Goal: Information Seeking & Learning: Learn about a topic

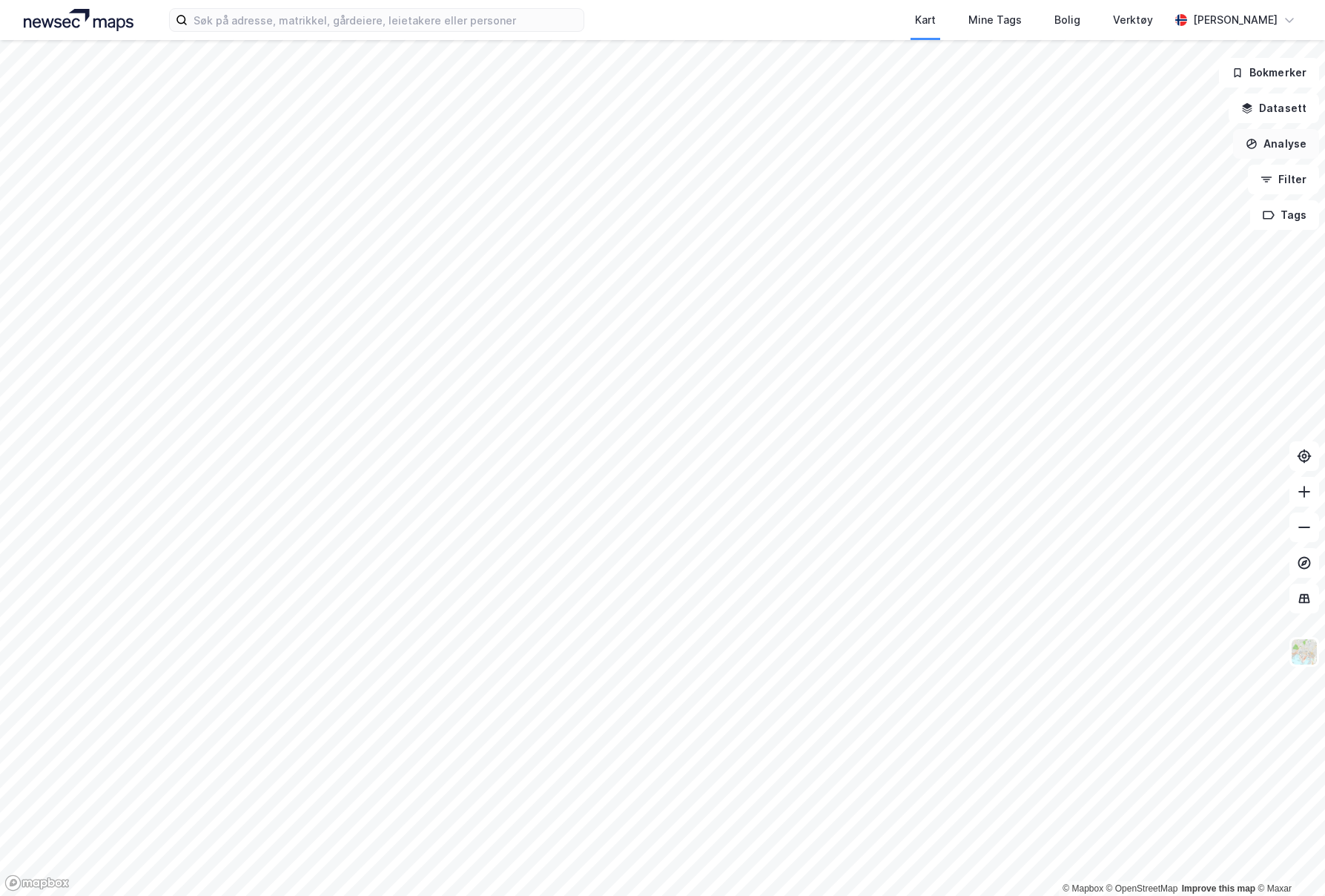
click at [1287, 145] on button "Analyse" at bounding box center [1275, 144] width 86 height 30
click at [1165, 201] on div "Tegn sirkel" at bounding box center [1146, 206] width 129 height 13
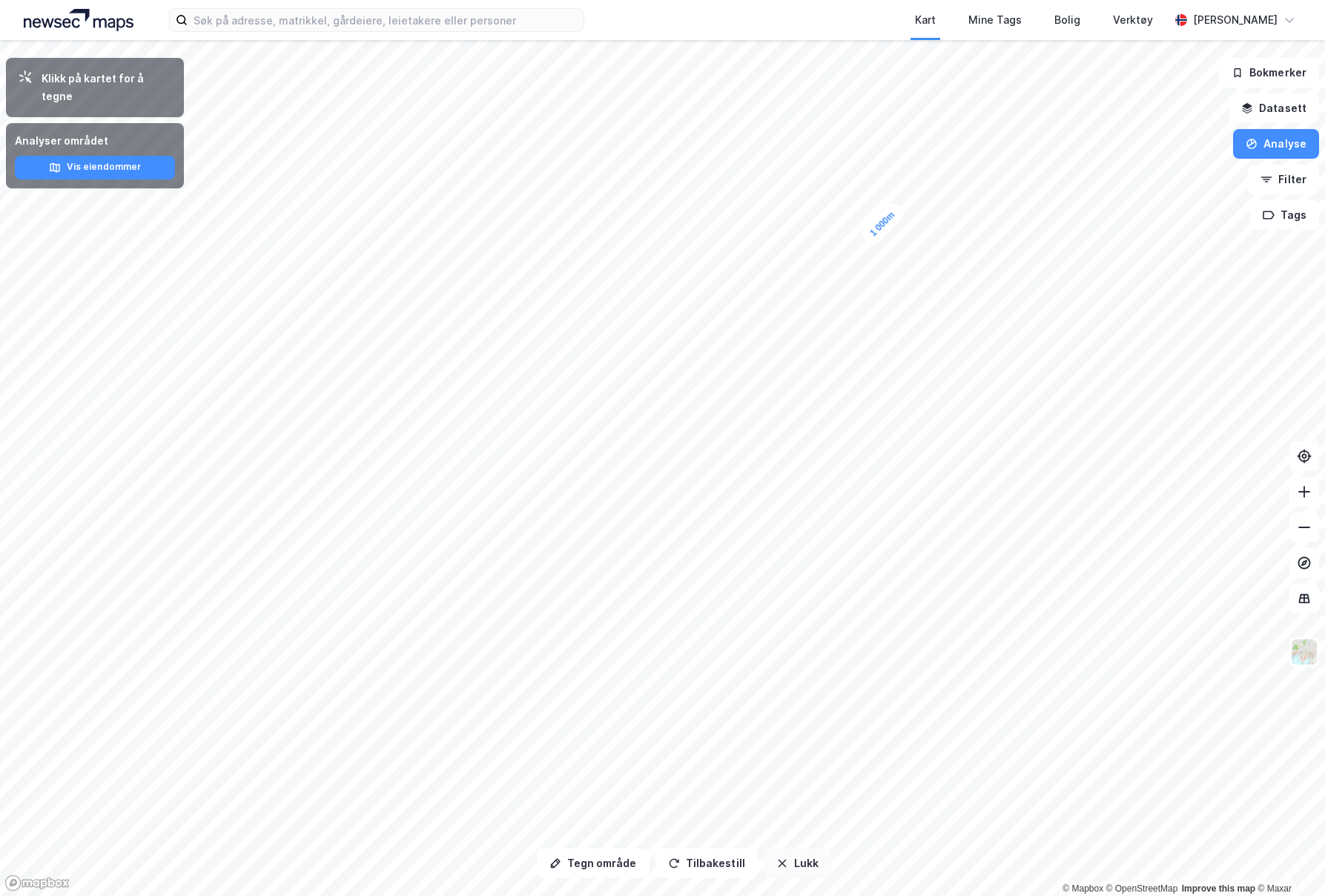
click at [786, 859] on button "Lukk" at bounding box center [798, 863] width 68 height 30
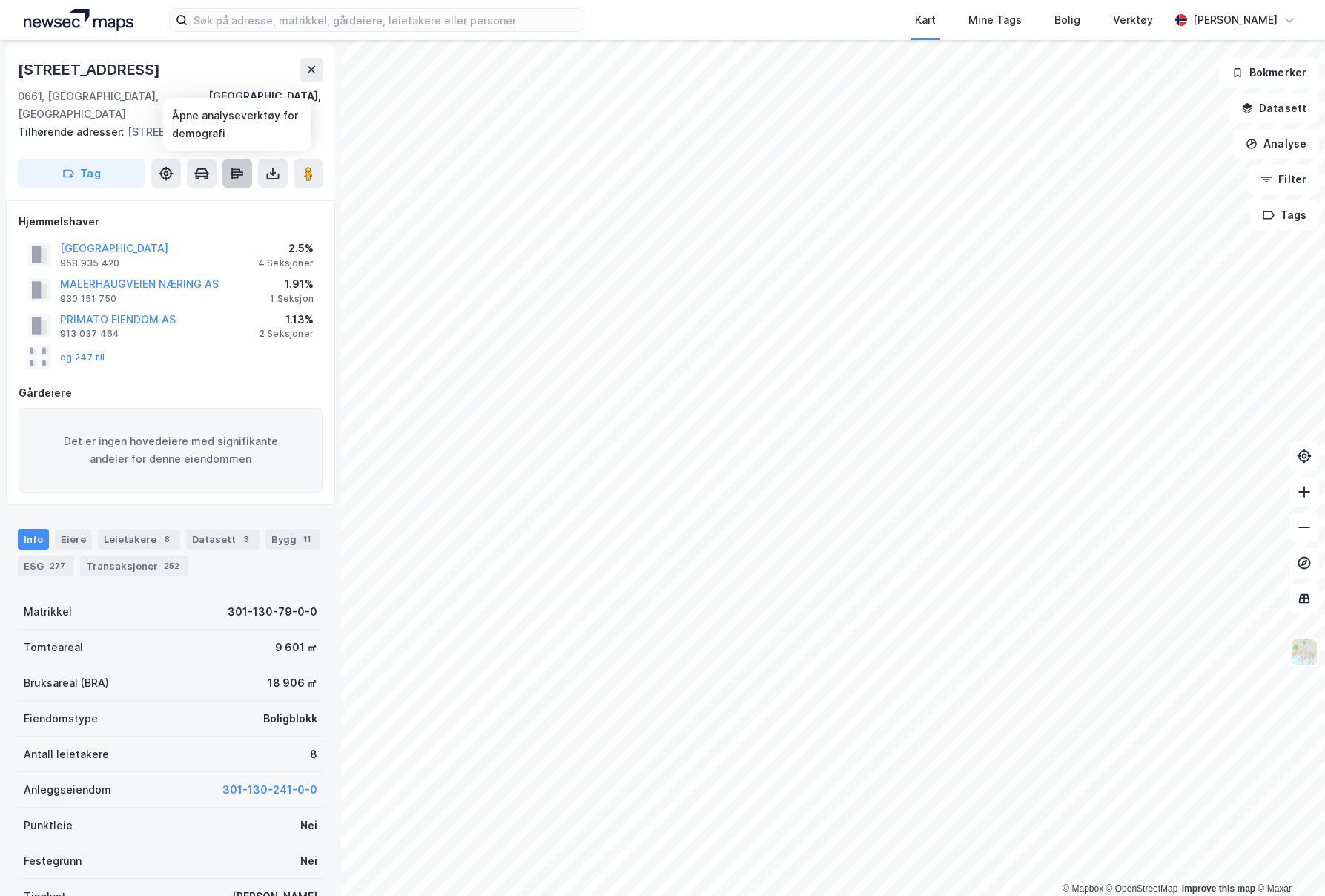
click at [237, 175] on icon at bounding box center [237, 173] width 15 height 15
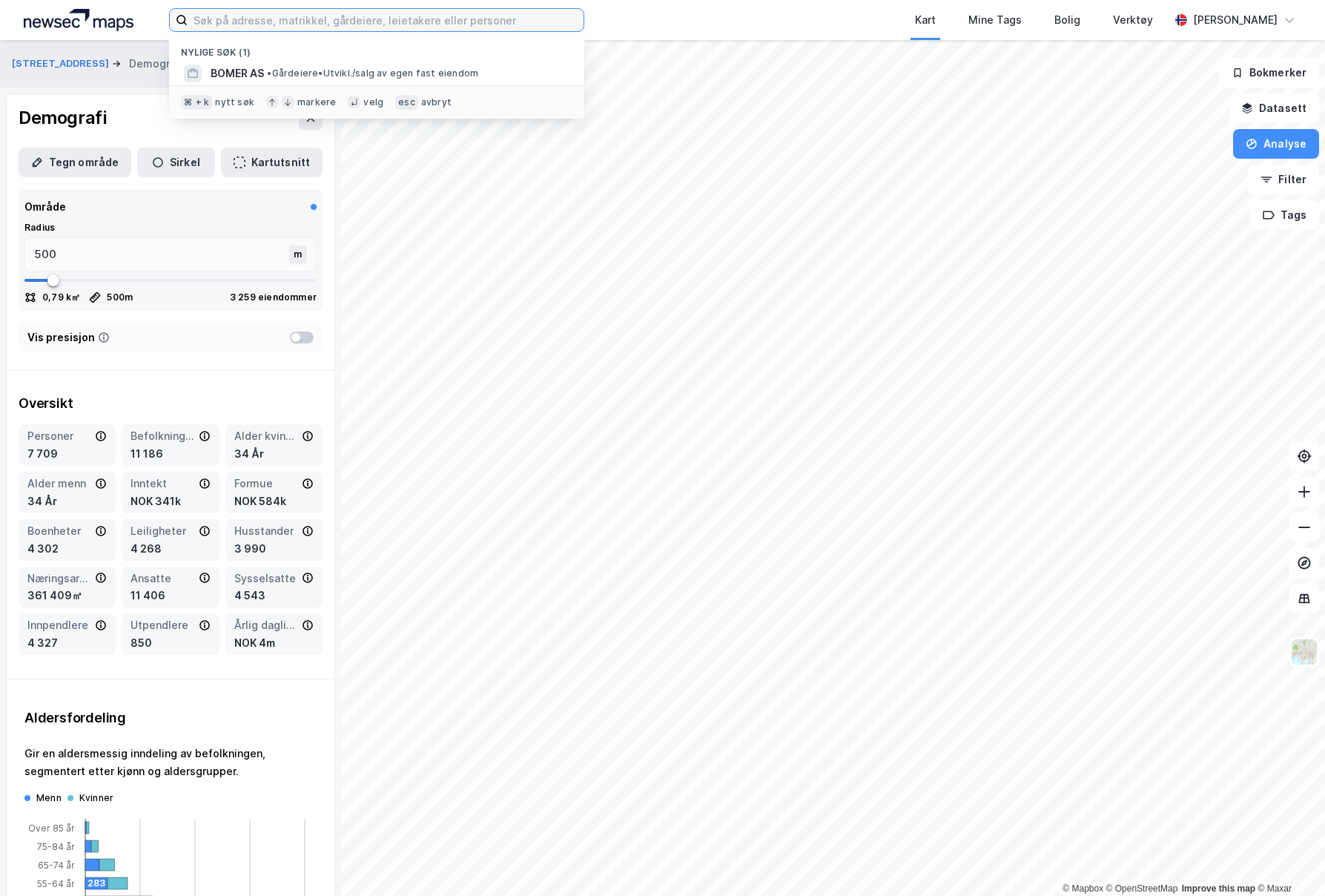
click at [331, 27] on input at bounding box center [385, 19] width 396 height 22
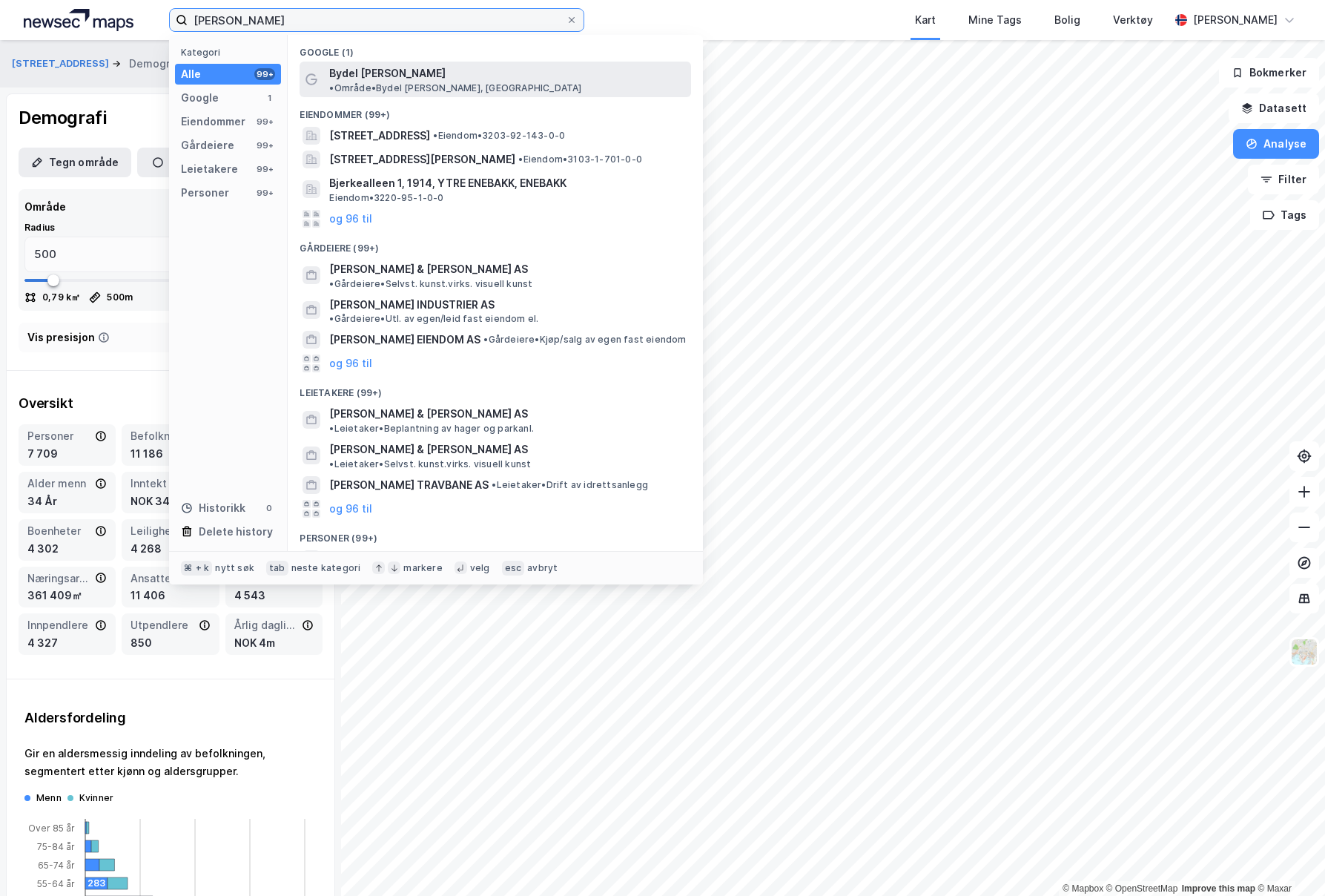
type input "[PERSON_NAME]"
click at [383, 68] on span "Bydel [PERSON_NAME]" at bounding box center [387, 73] width 116 height 17
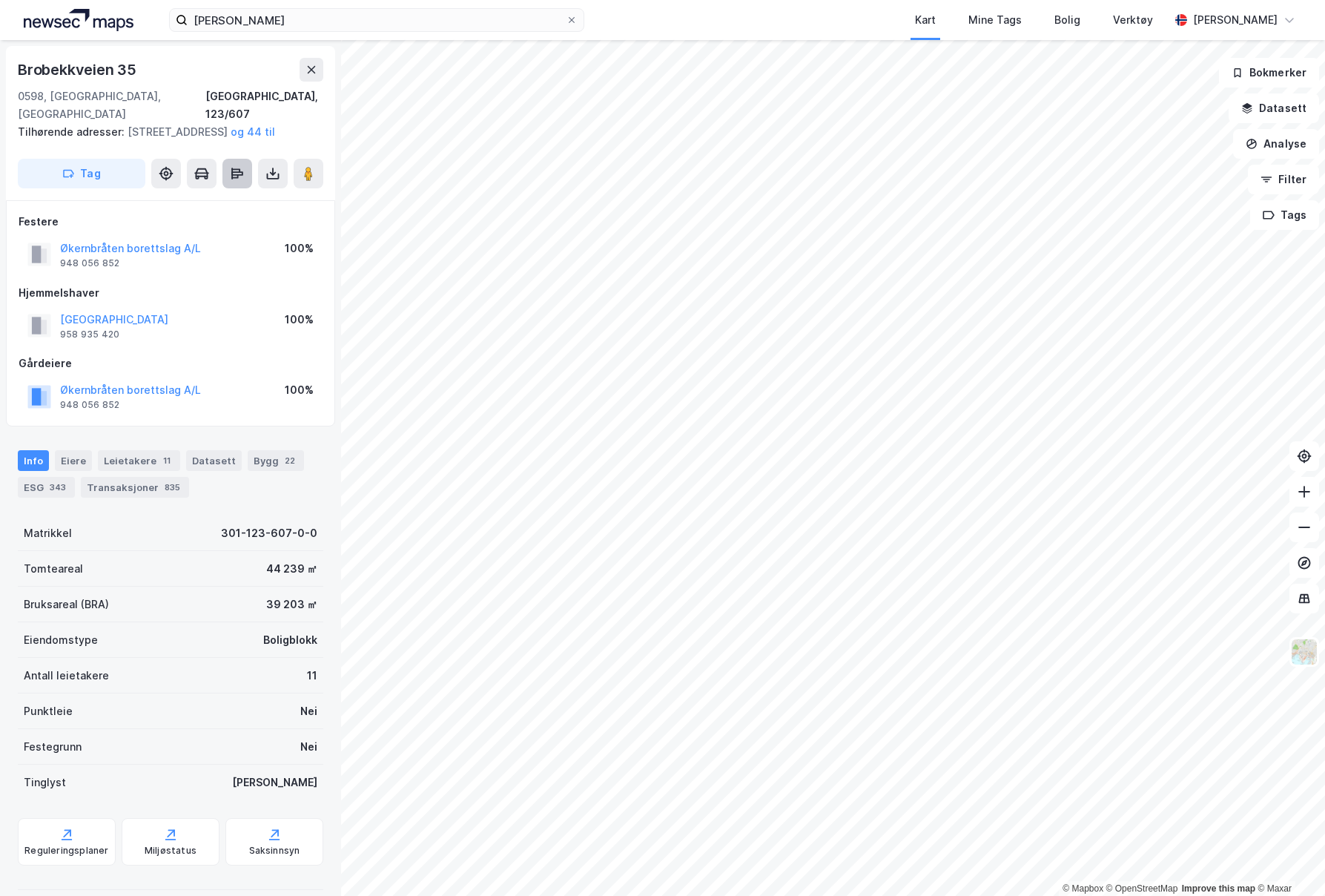
click at [236, 178] on icon at bounding box center [234, 177] width 7 height 5
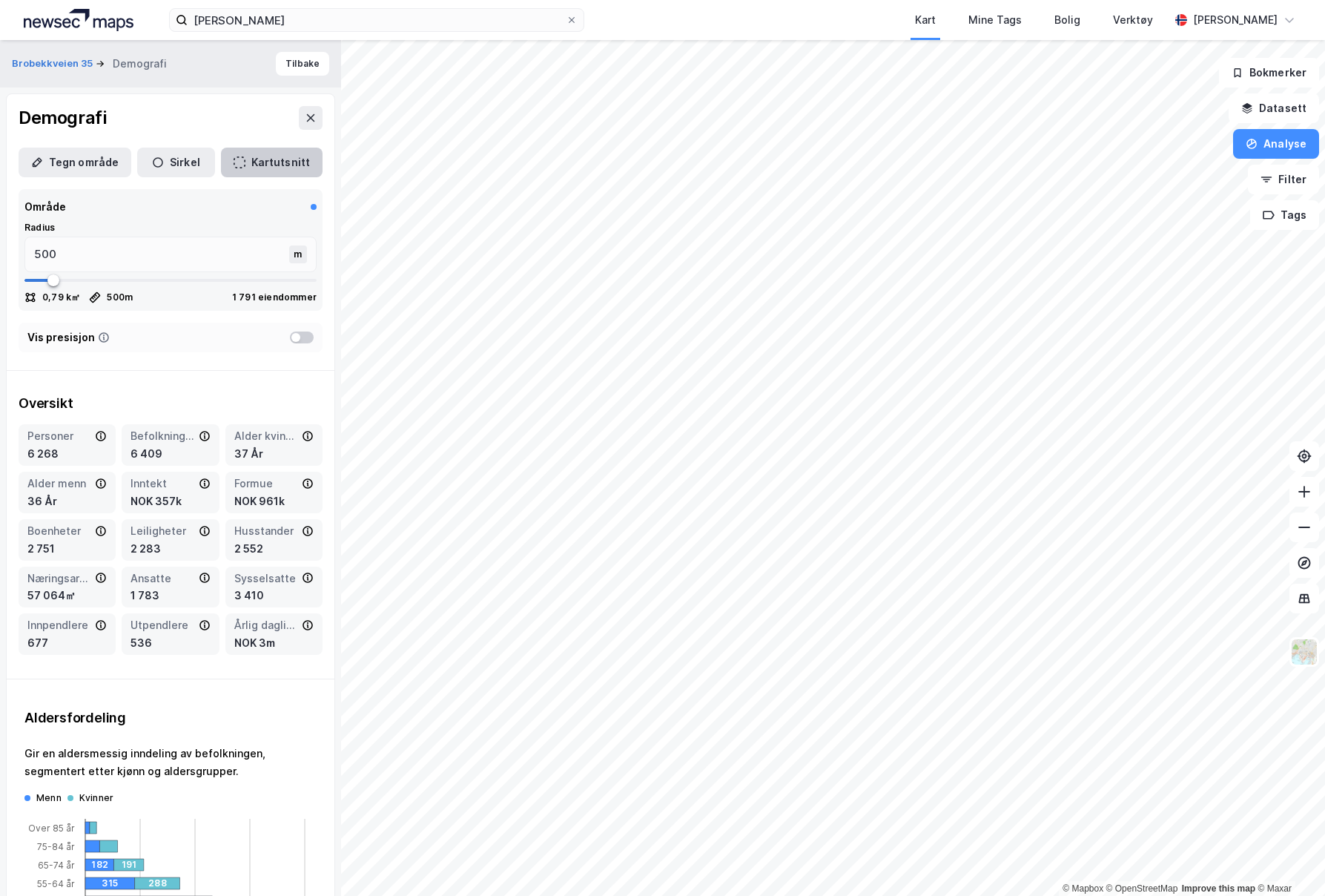
click at [231, 166] on button "Kartutsnitt" at bounding box center [272, 162] width 102 height 30
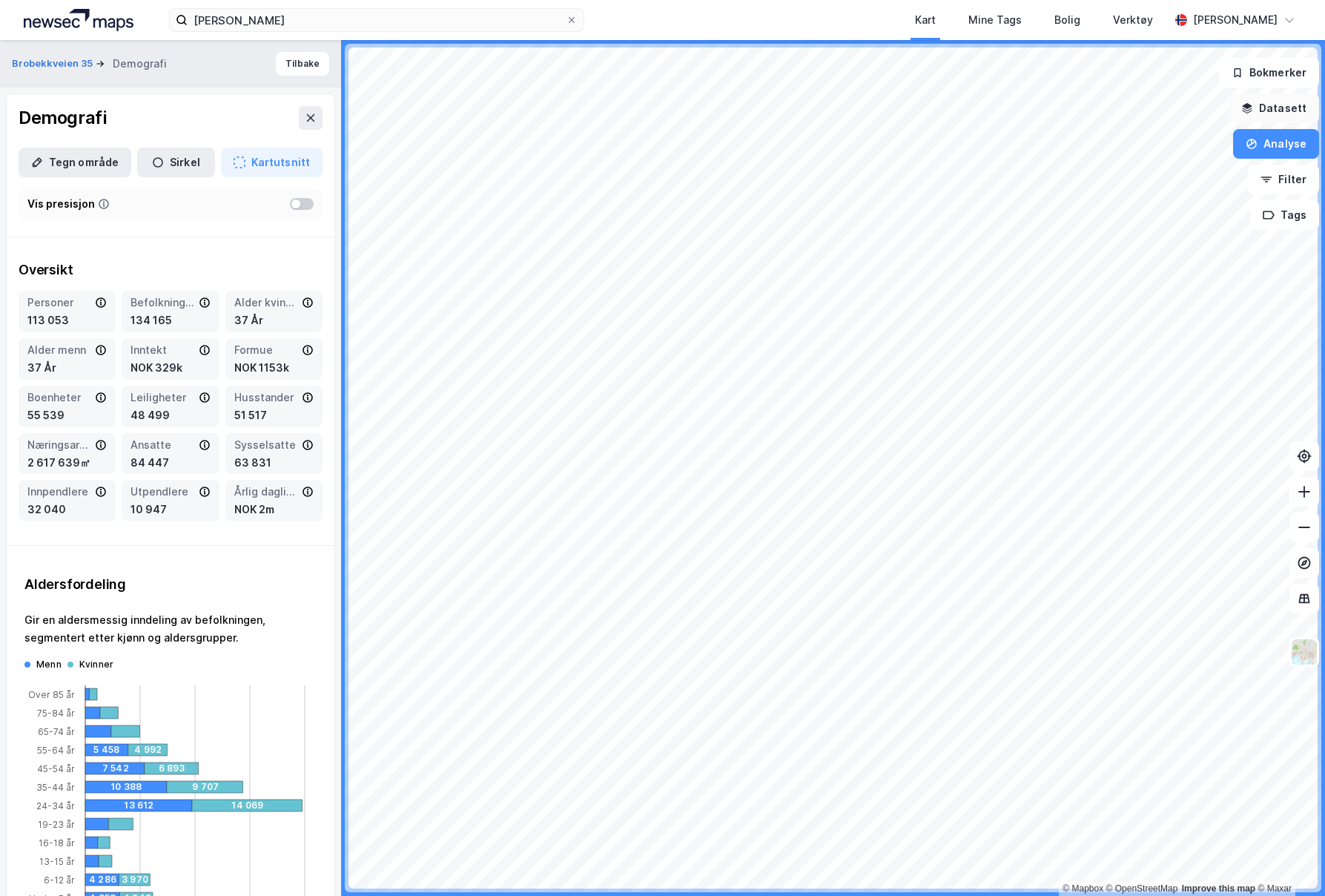
click at [1271, 99] on button "Datasett" at bounding box center [1274, 108] width 90 height 30
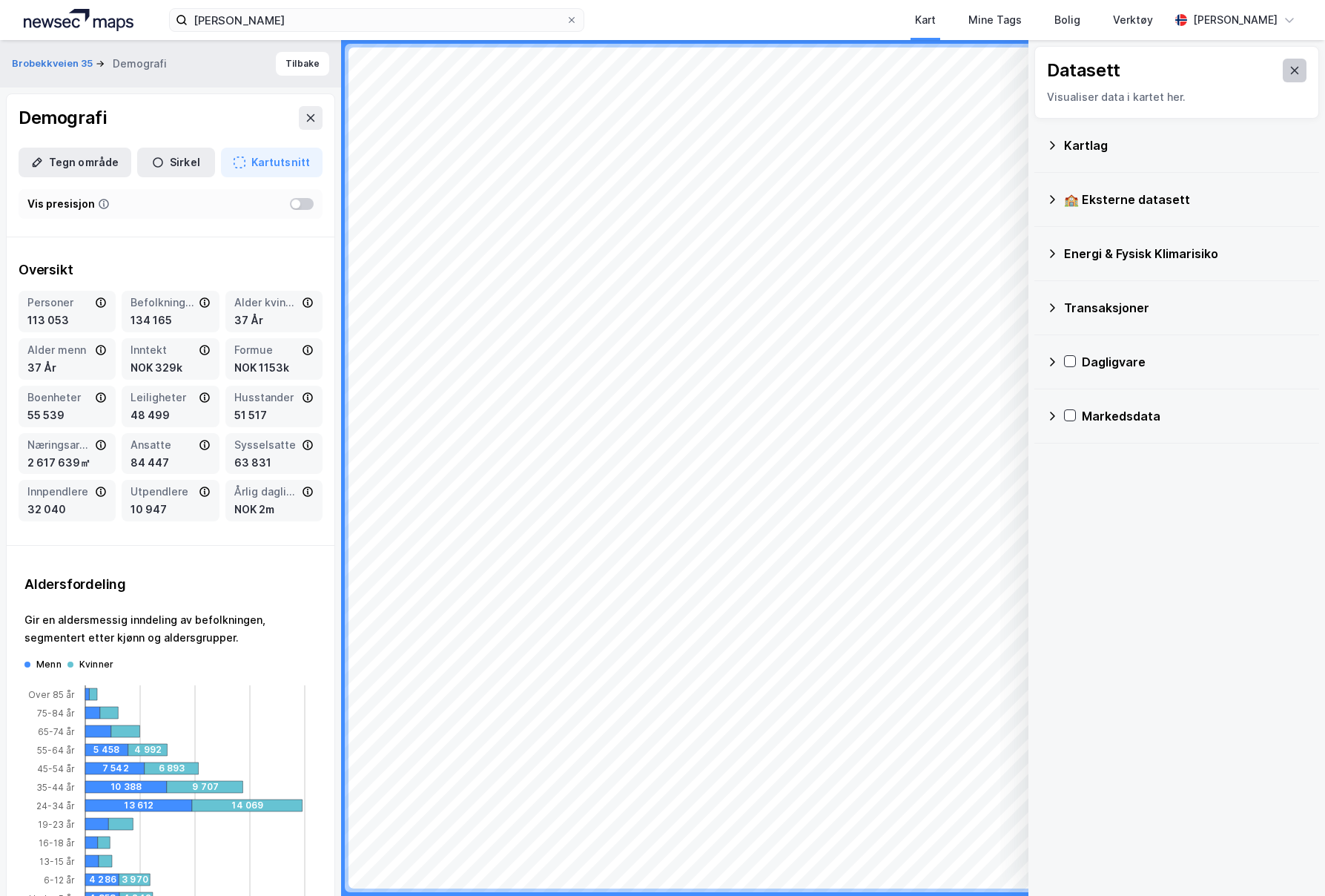
click at [1286, 74] on button at bounding box center [1295, 70] width 23 height 23
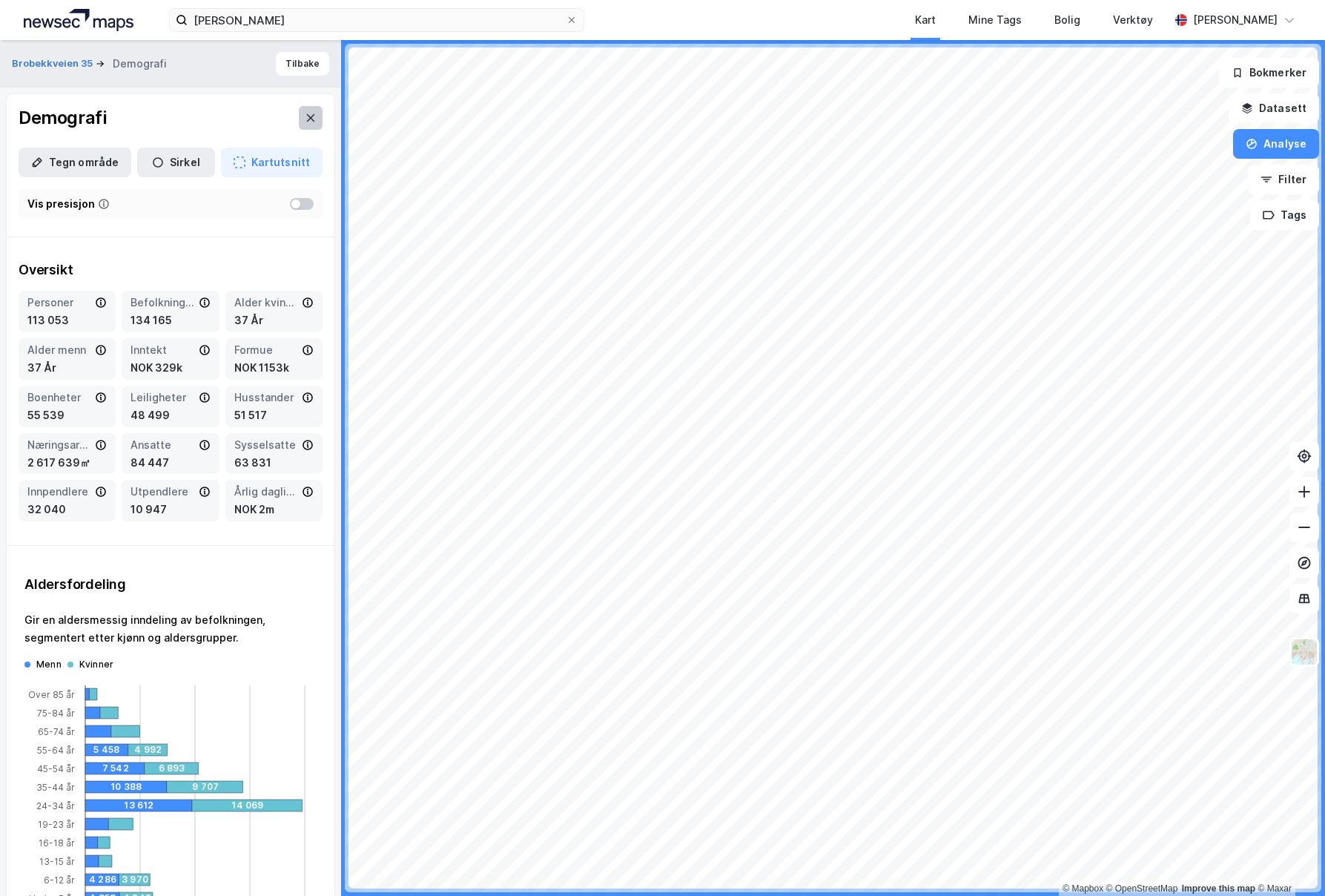
click at [307, 112] on icon at bounding box center [311, 117] width 12 height 12
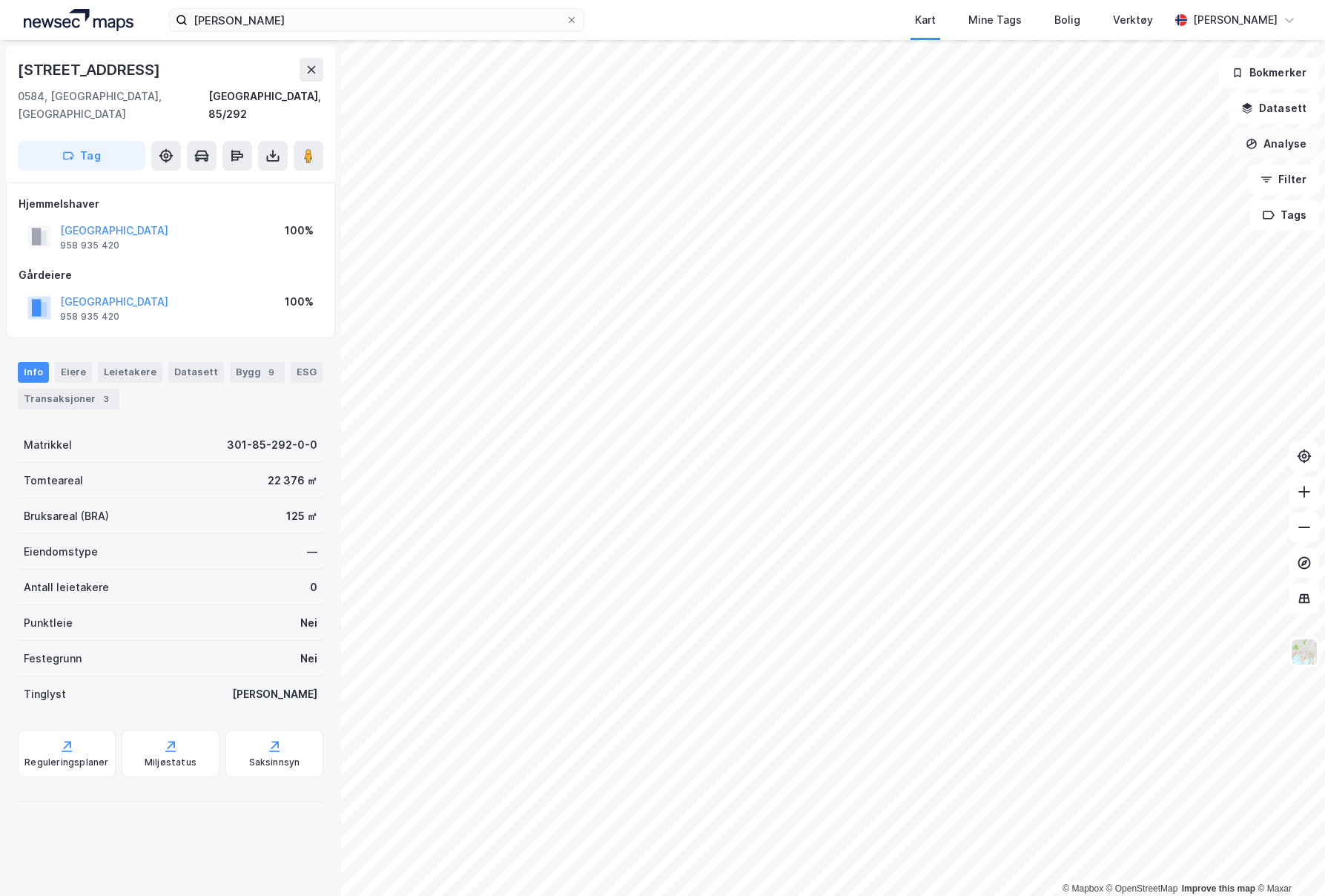
click at [1299, 147] on button "Analyse" at bounding box center [1275, 144] width 86 height 30
click at [306, 71] on icon at bounding box center [312, 70] width 12 height 12
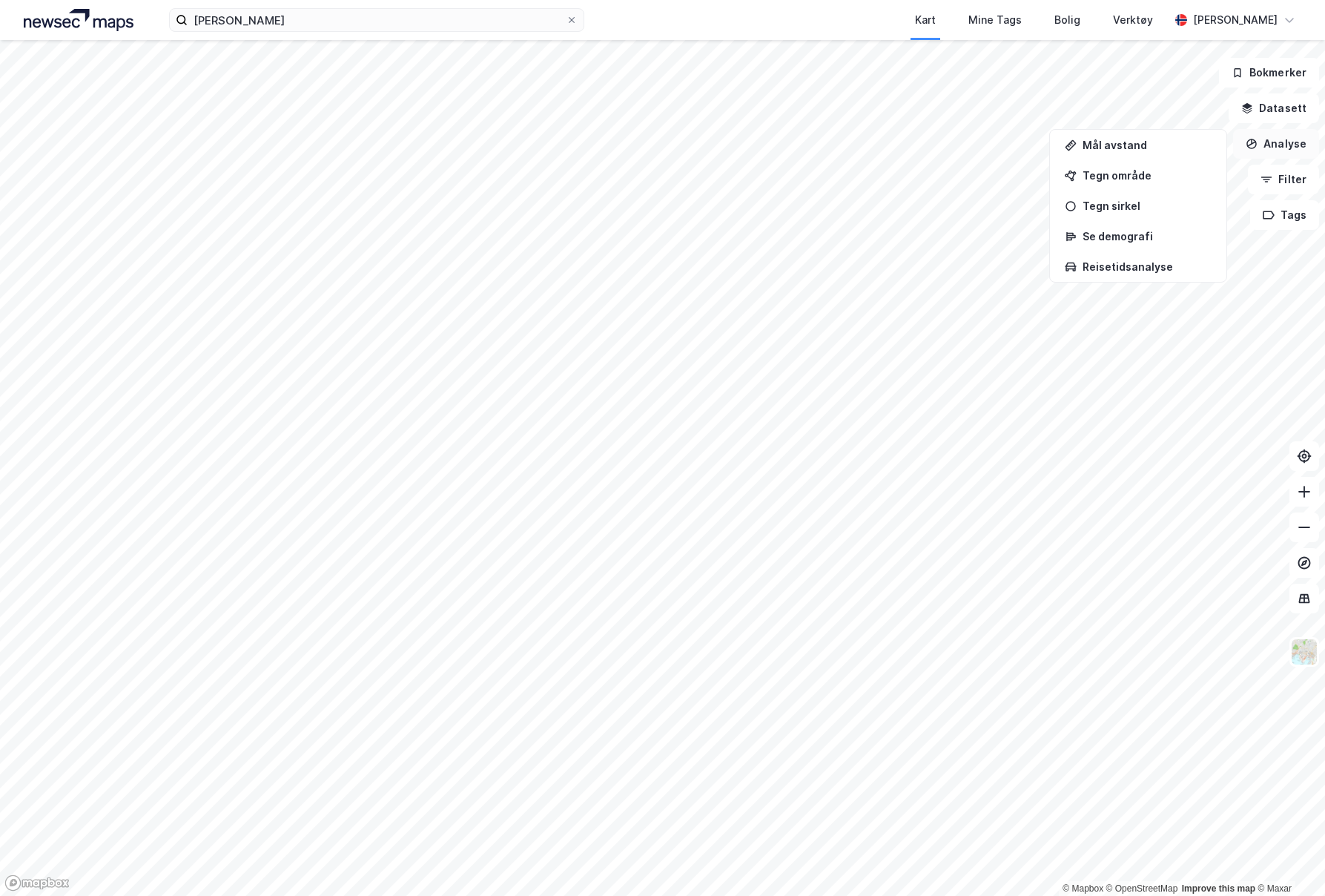
click at [1281, 155] on button "Analyse" at bounding box center [1275, 144] width 86 height 30
click at [1280, 150] on button "Analyse" at bounding box center [1275, 144] width 86 height 30
click at [1148, 242] on div "Se demografi" at bounding box center [1146, 236] width 129 height 13
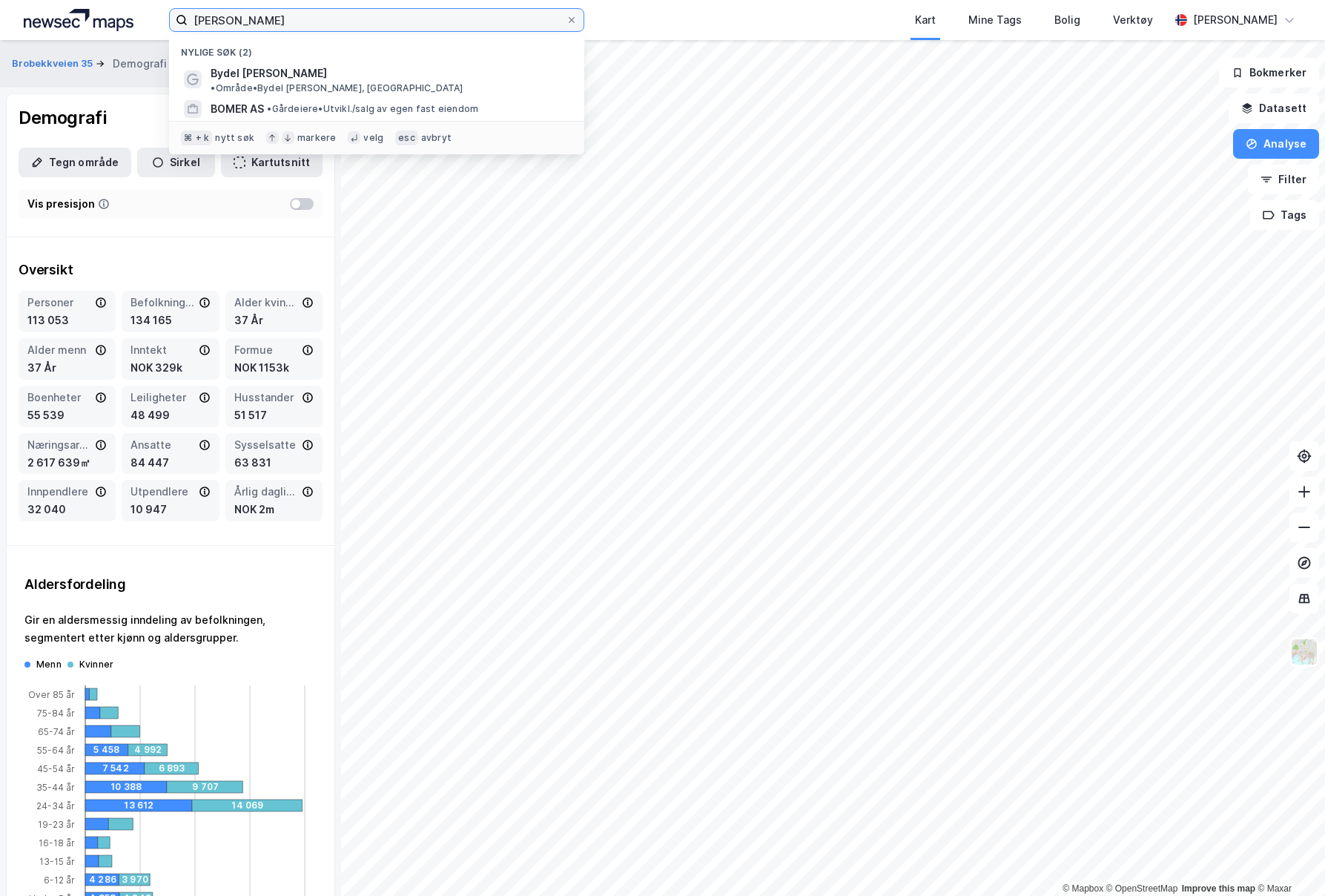
click at [262, 19] on input "[PERSON_NAME]" at bounding box center [377, 19] width 379 height 22
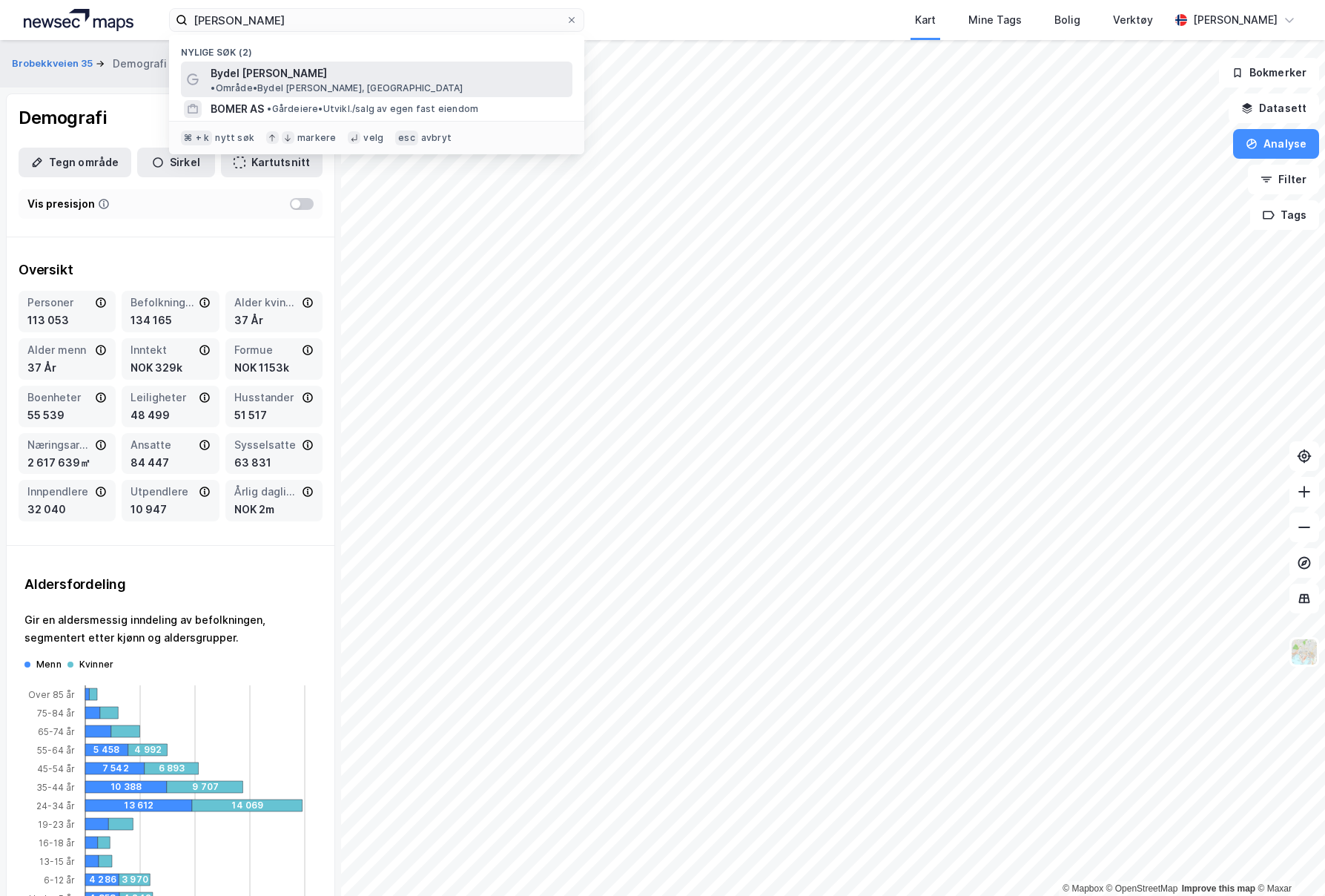
click at [267, 71] on span "Bydel [PERSON_NAME]" at bounding box center [269, 73] width 116 height 17
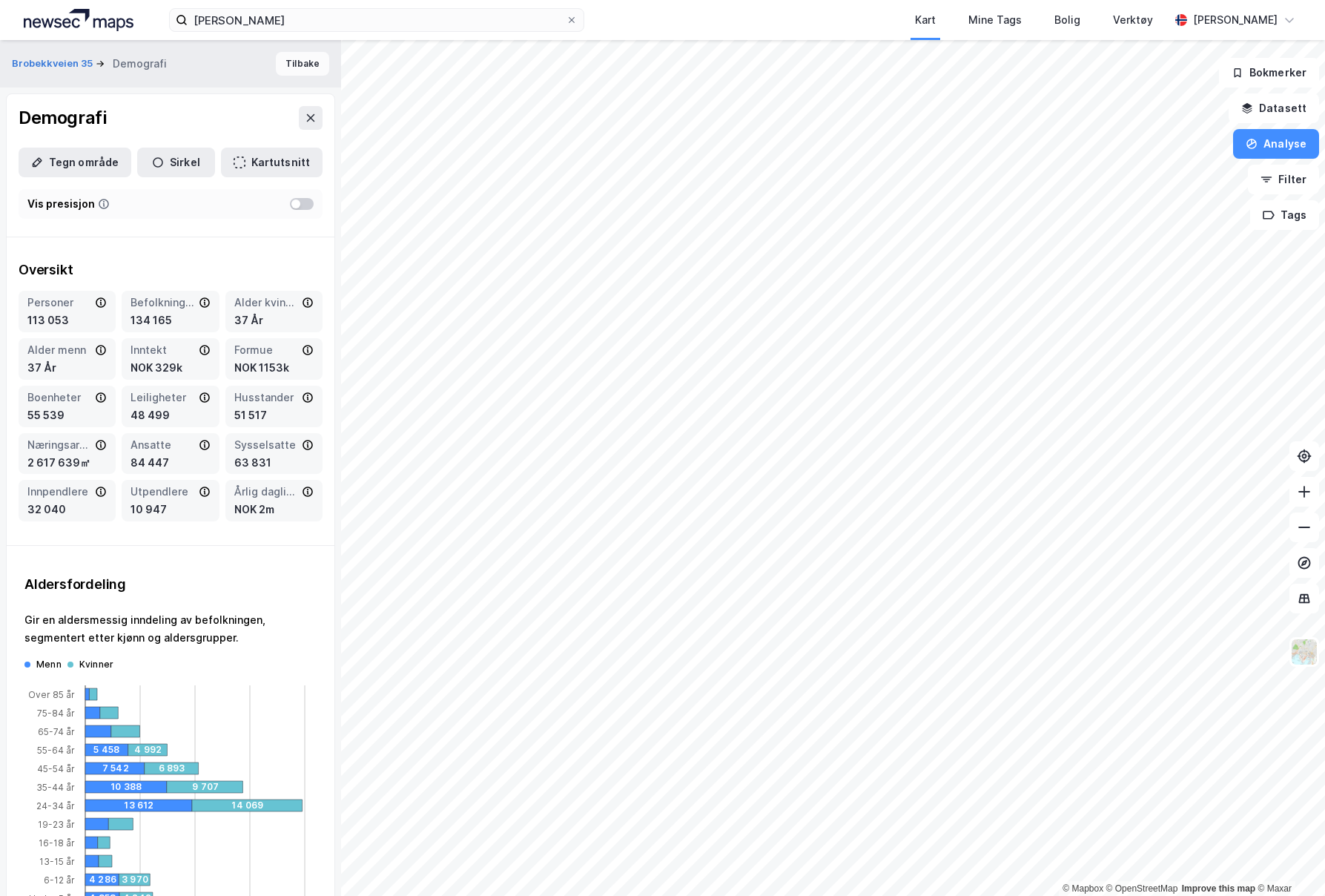
click at [296, 55] on button "Tilbake" at bounding box center [302, 63] width 53 height 23
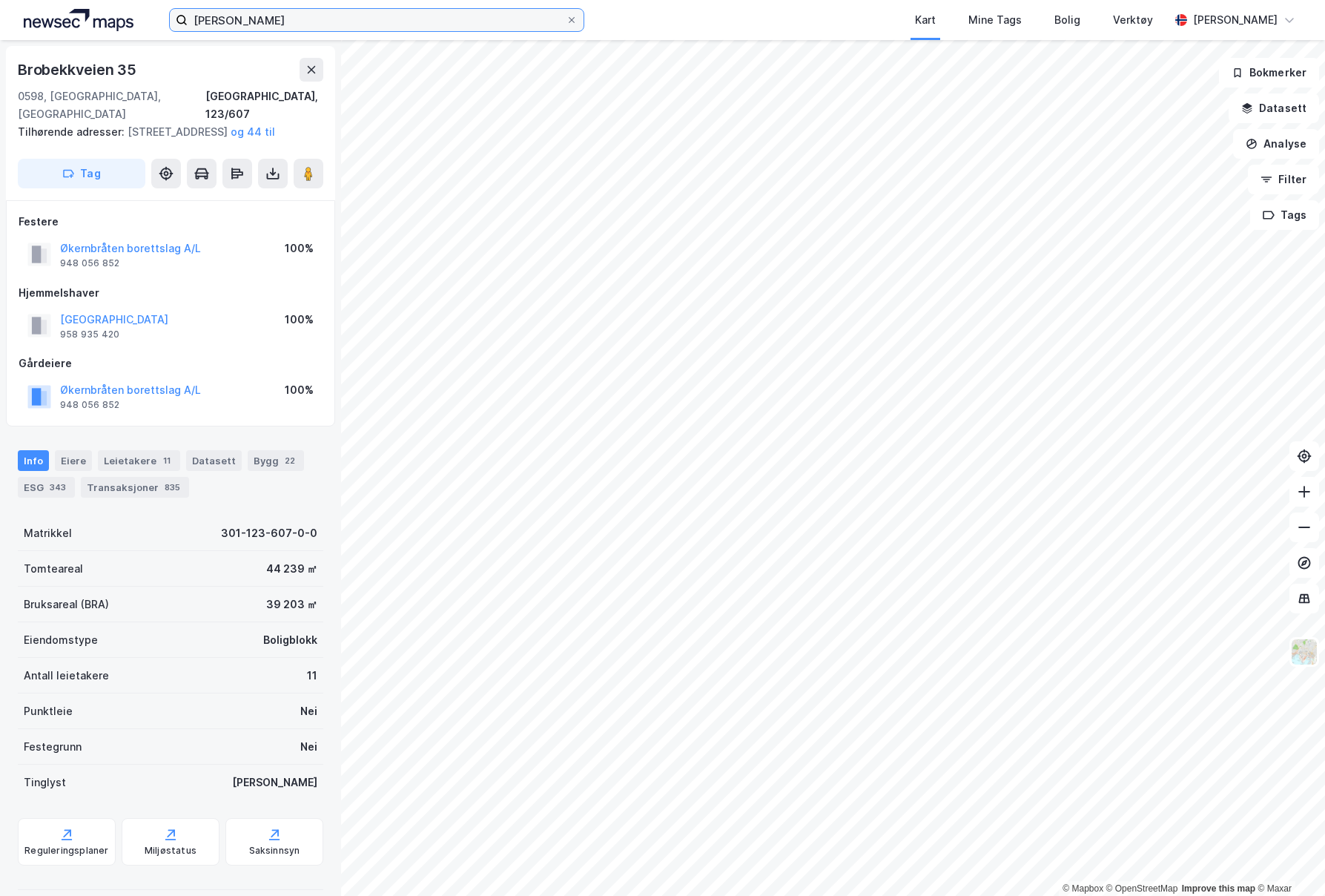
click at [563, 13] on input "[PERSON_NAME]" at bounding box center [377, 19] width 379 height 22
click at [36, 64] on div "Brobekkveien 35" at bounding box center [78, 70] width 121 height 23
click at [303, 71] on button at bounding box center [312, 70] width 23 height 23
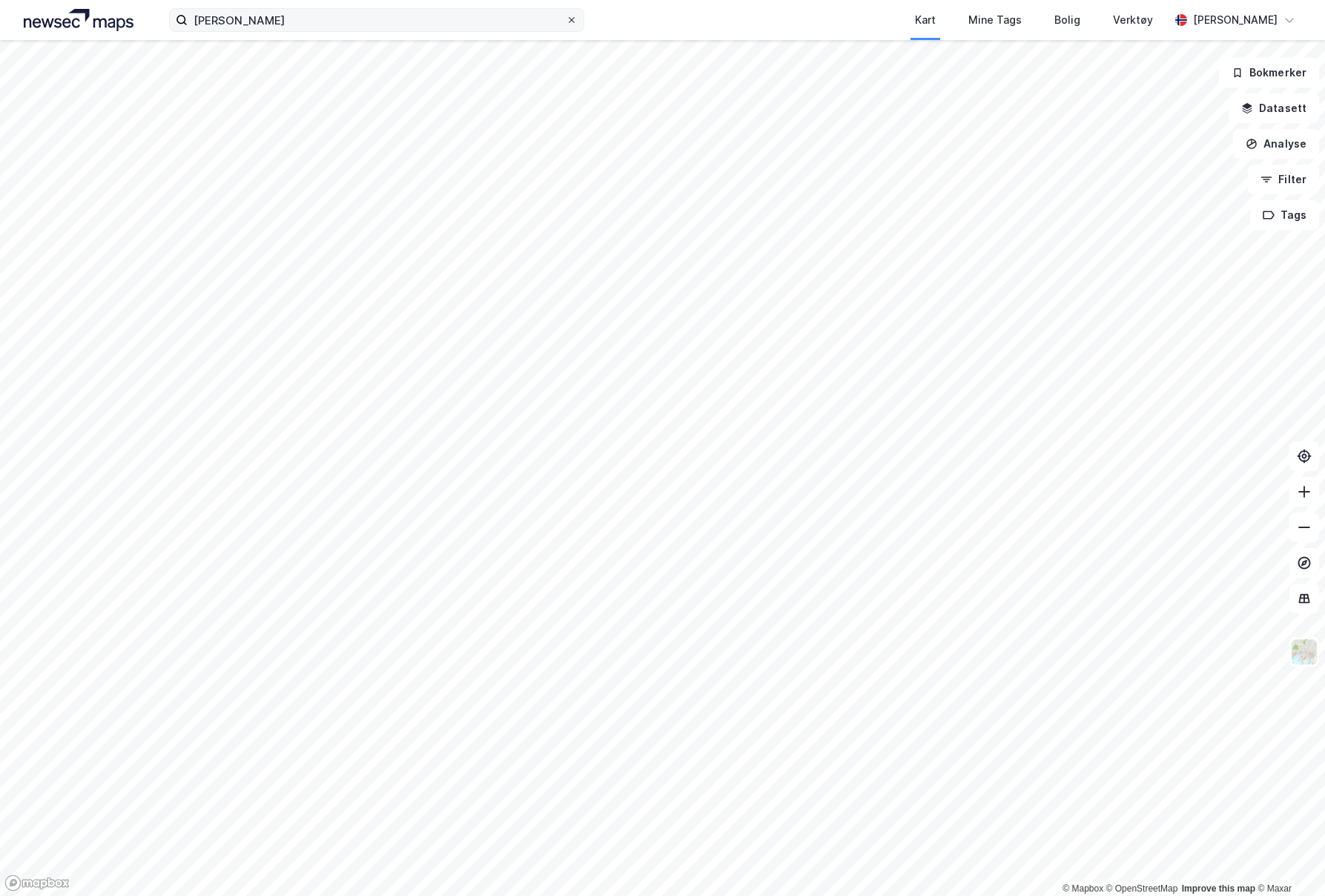
click at [570, 23] on icon at bounding box center [571, 19] width 9 height 9
click at [566, 23] on input "[PERSON_NAME]" at bounding box center [377, 19] width 379 height 22
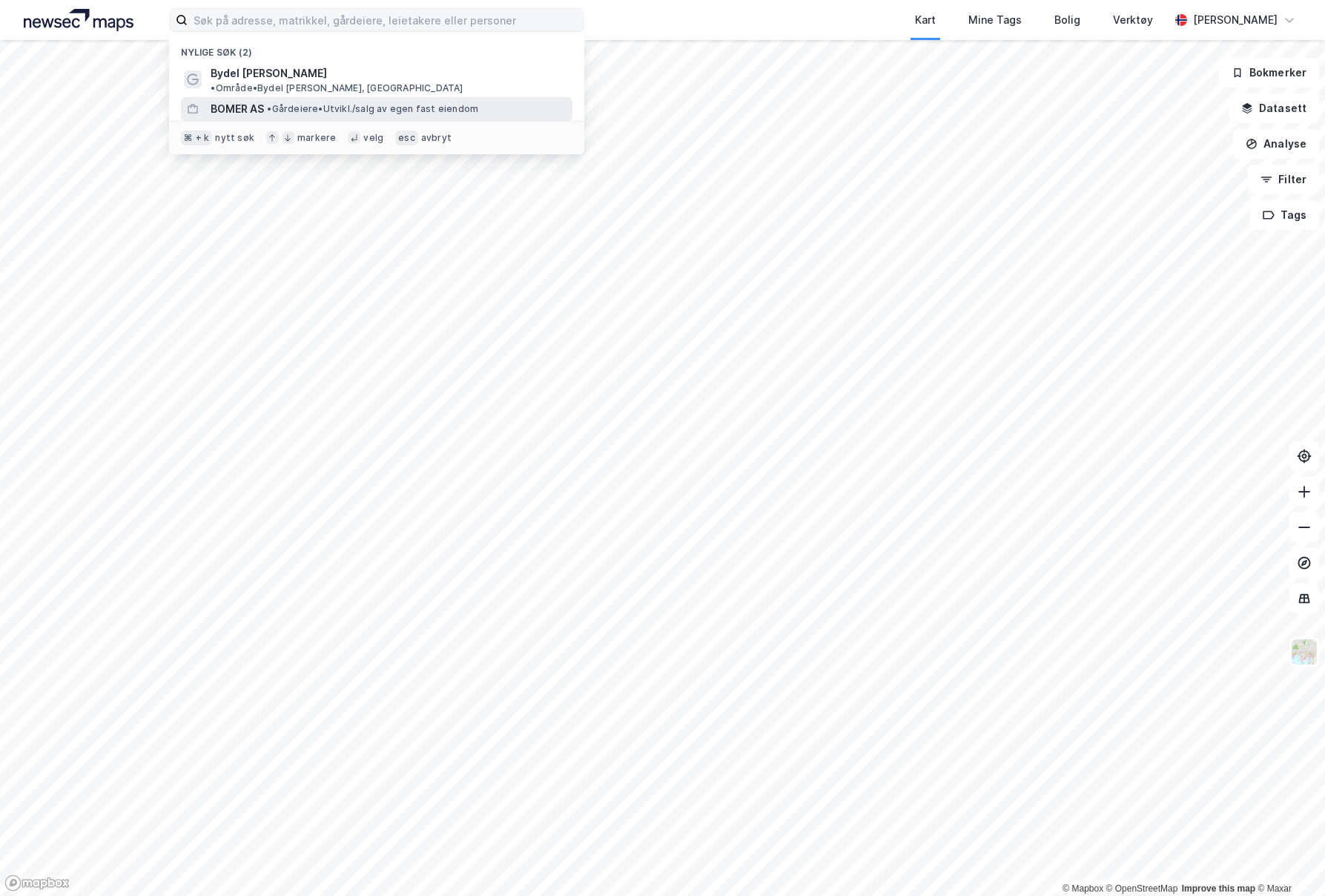
click at [331, 97] on div "BOMER AS • Gårdeiere • [GEOGRAPHIC_DATA]/salg av egen fast eiendom" at bounding box center [376, 109] width 391 height 23
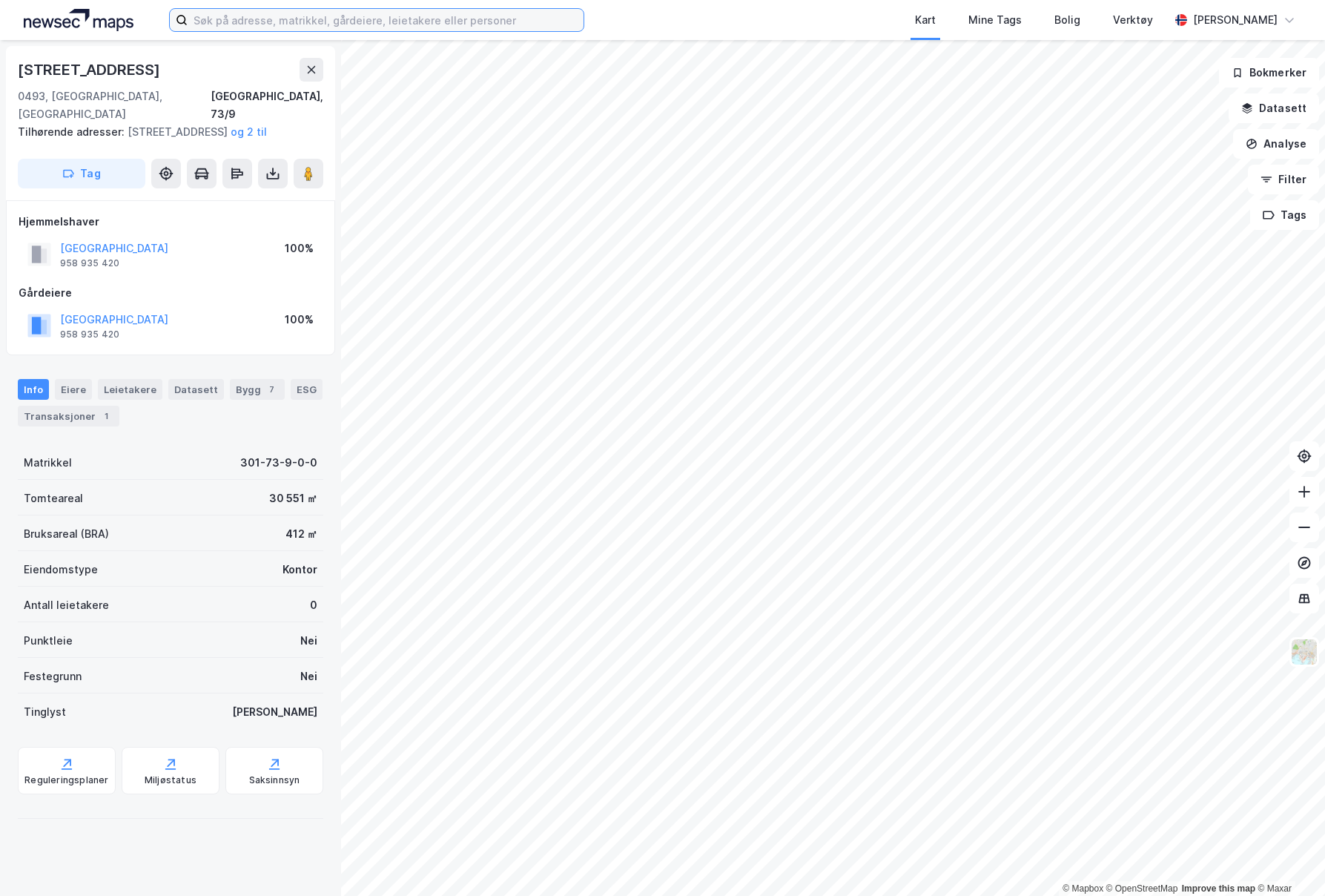
click at [315, 29] on input at bounding box center [385, 19] width 396 height 22
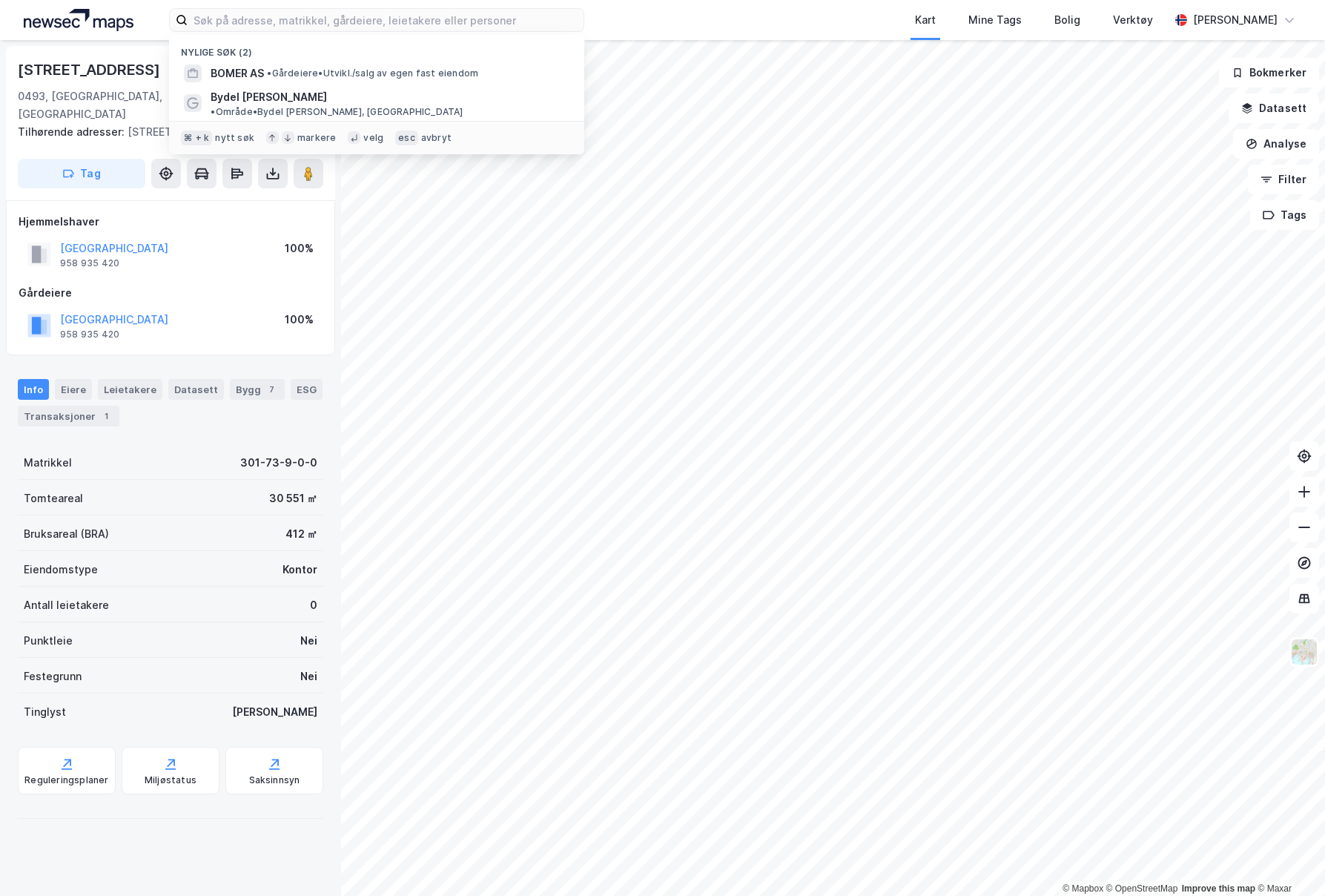
drag, startPoint x: 131, startPoint y: 67, endPoint x: 183, endPoint y: 61, distance: 52.3
click at [131, 67] on div "[STREET_ADDRESS]" at bounding box center [170, 70] width 306 height 23
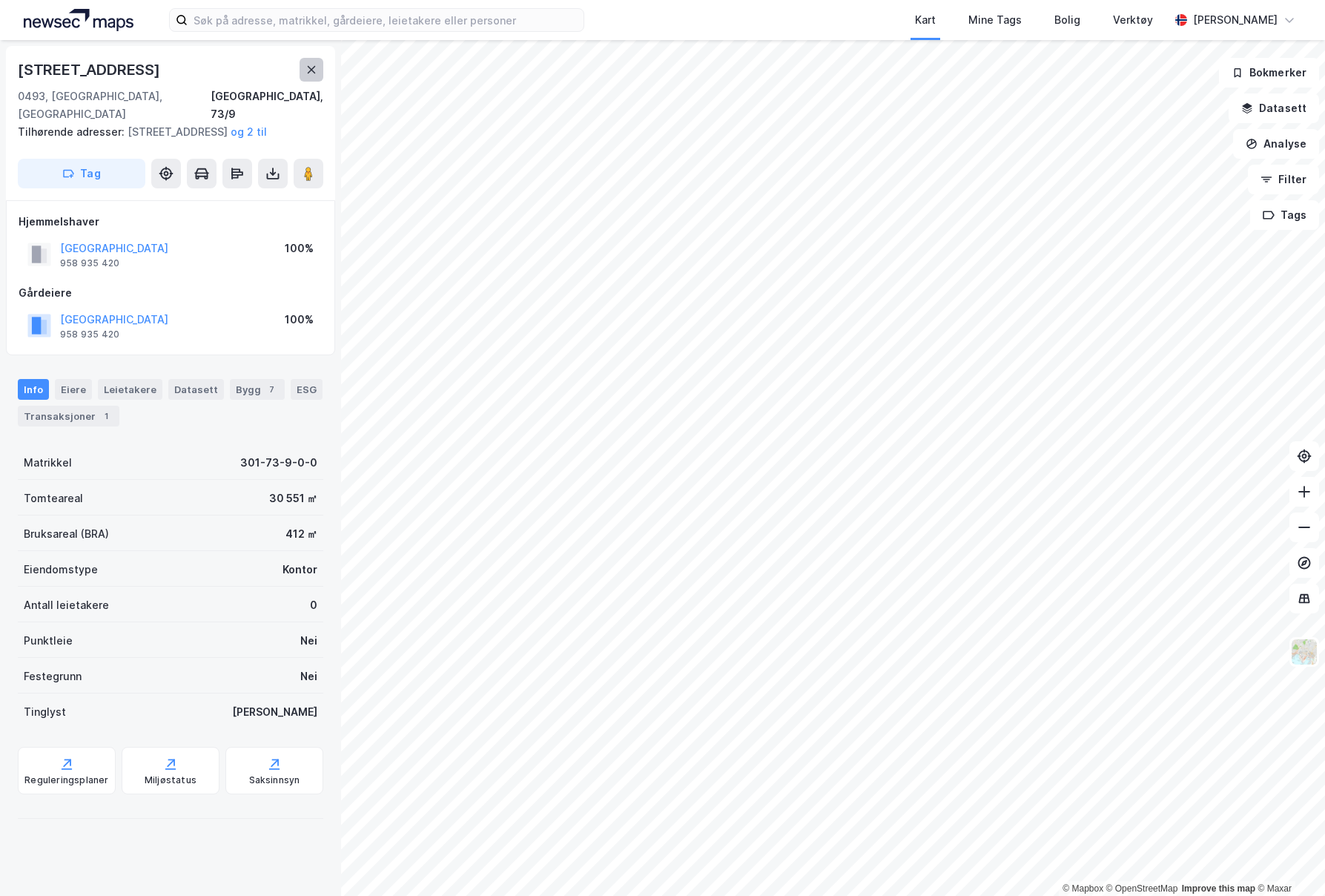
click at [300, 63] on button at bounding box center [312, 70] width 23 height 23
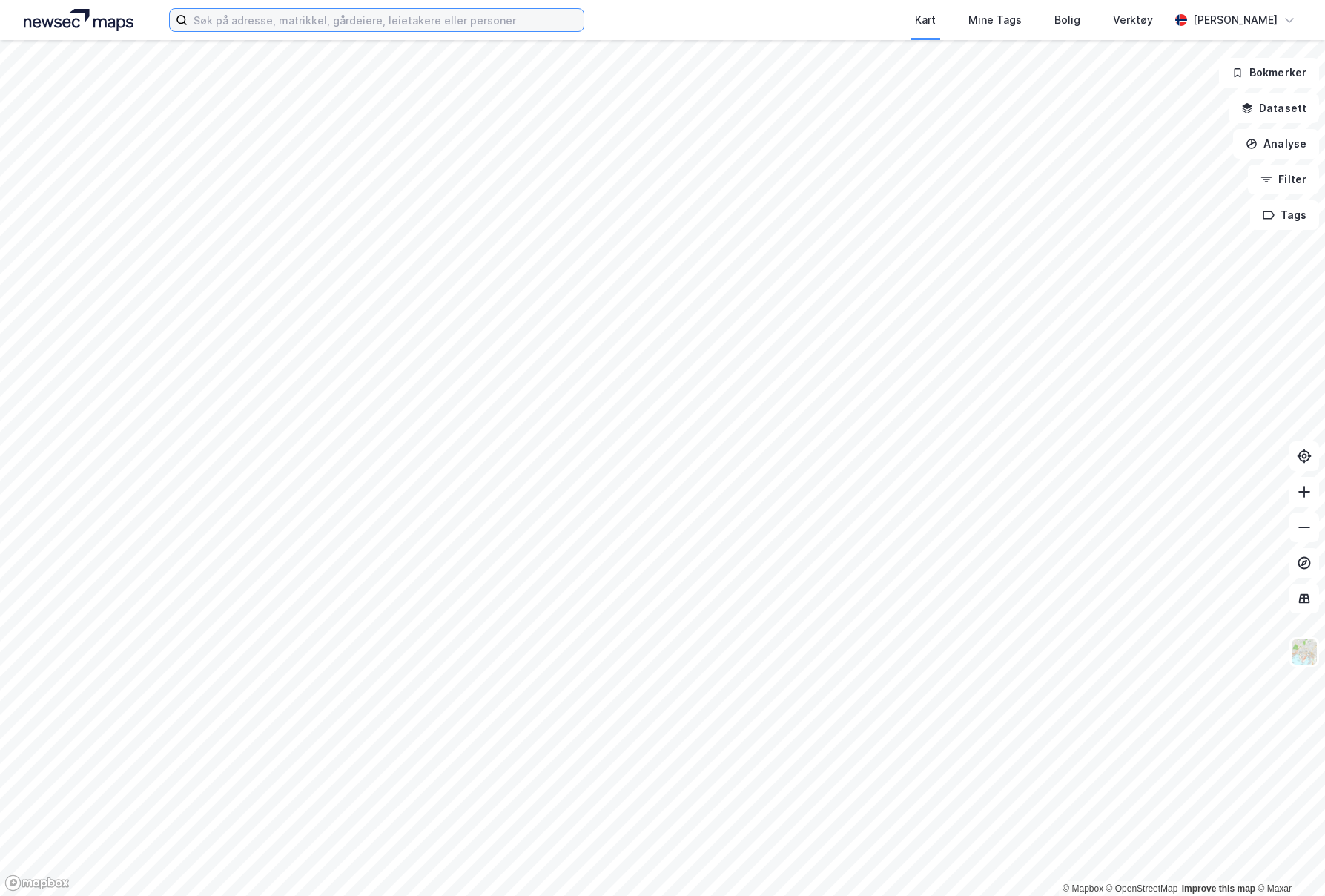
click at [253, 20] on input at bounding box center [385, 19] width 396 height 22
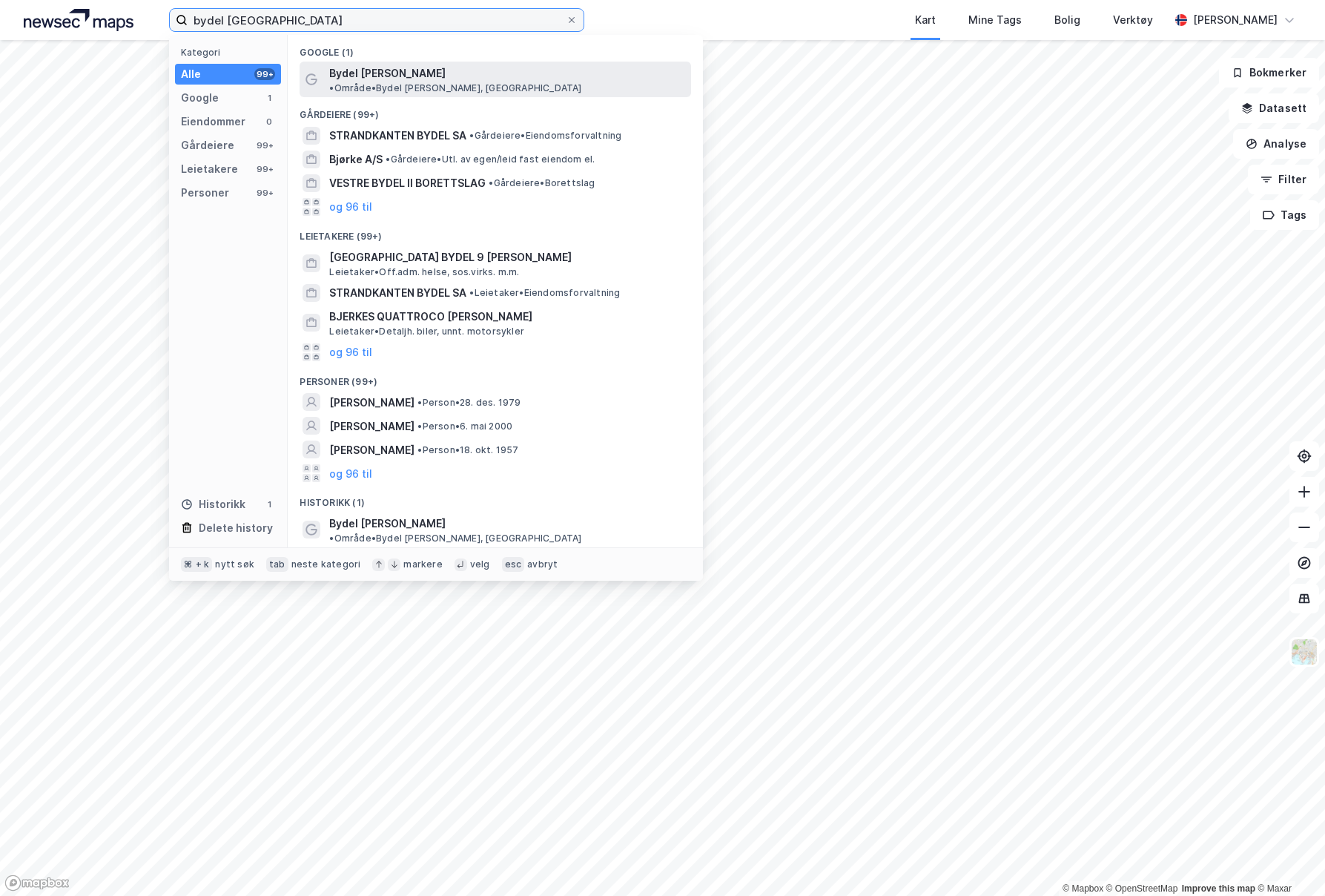
type input "bydel [GEOGRAPHIC_DATA]"
click at [489, 83] on span "• Område • Bydel [PERSON_NAME], [GEOGRAPHIC_DATA]" at bounding box center [455, 88] width 252 height 12
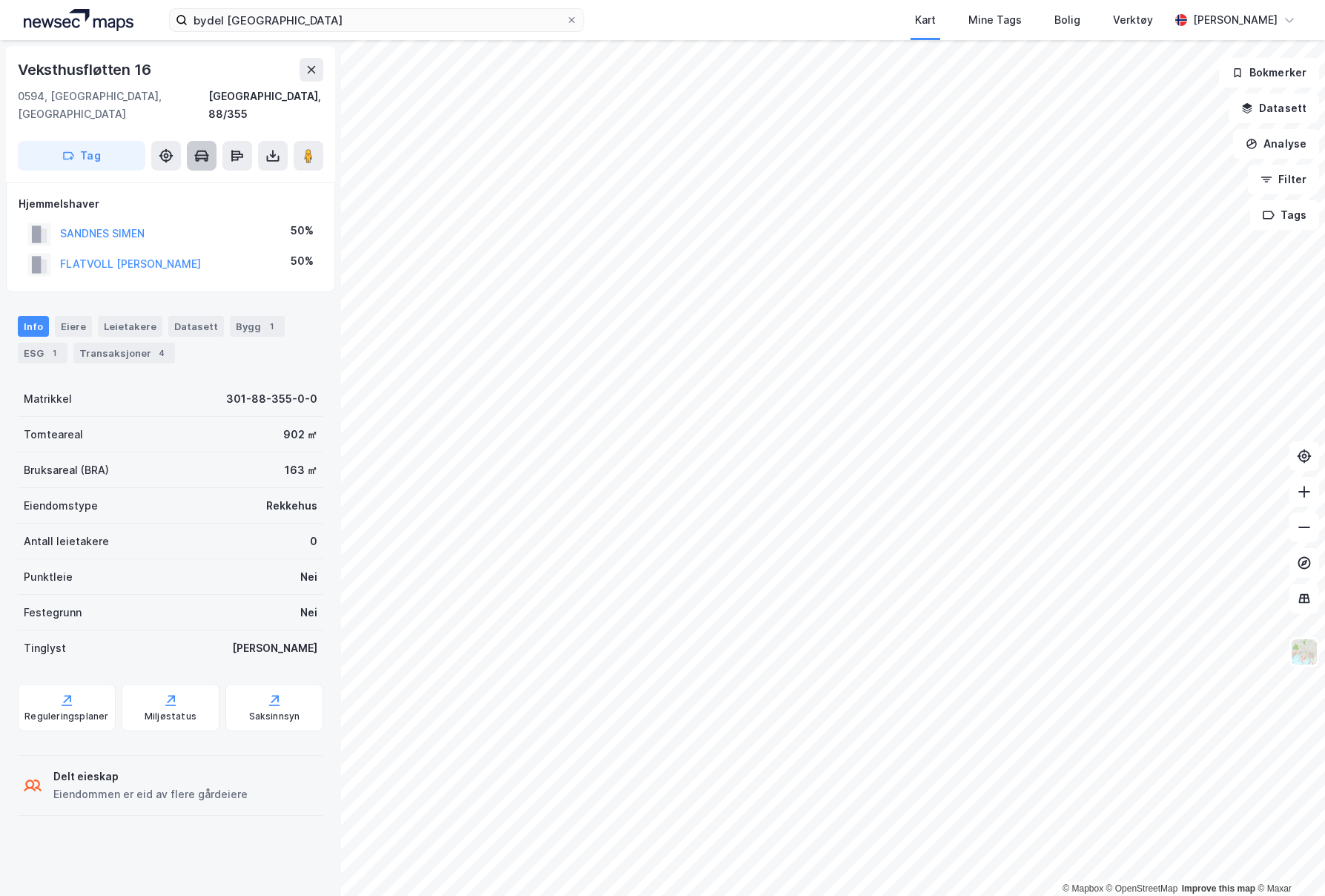
click at [200, 149] on icon at bounding box center [201, 155] width 15 height 15
